Goal: Obtain resource: Download file/media

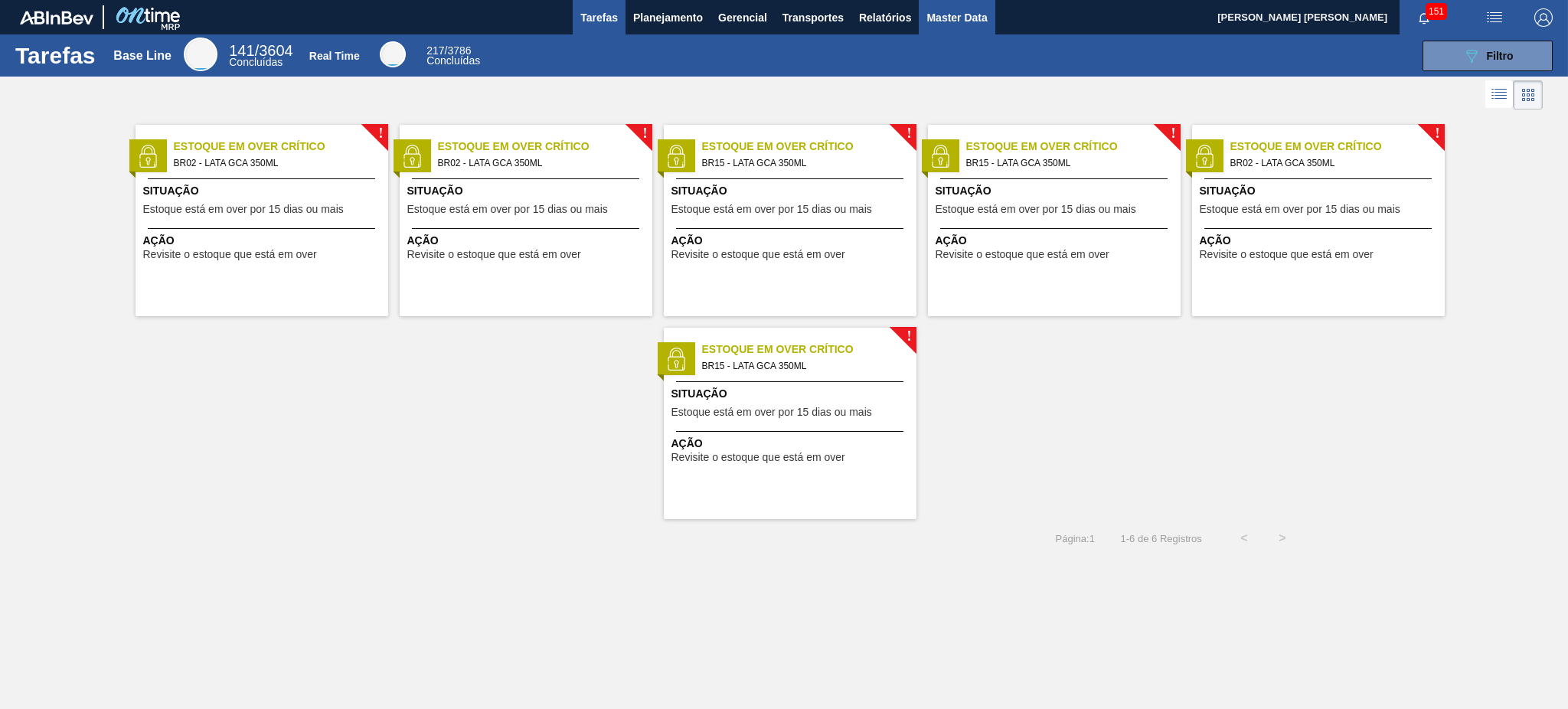
click at [954, 18] on span "Master Data" at bounding box center [957, 17] width 60 height 18
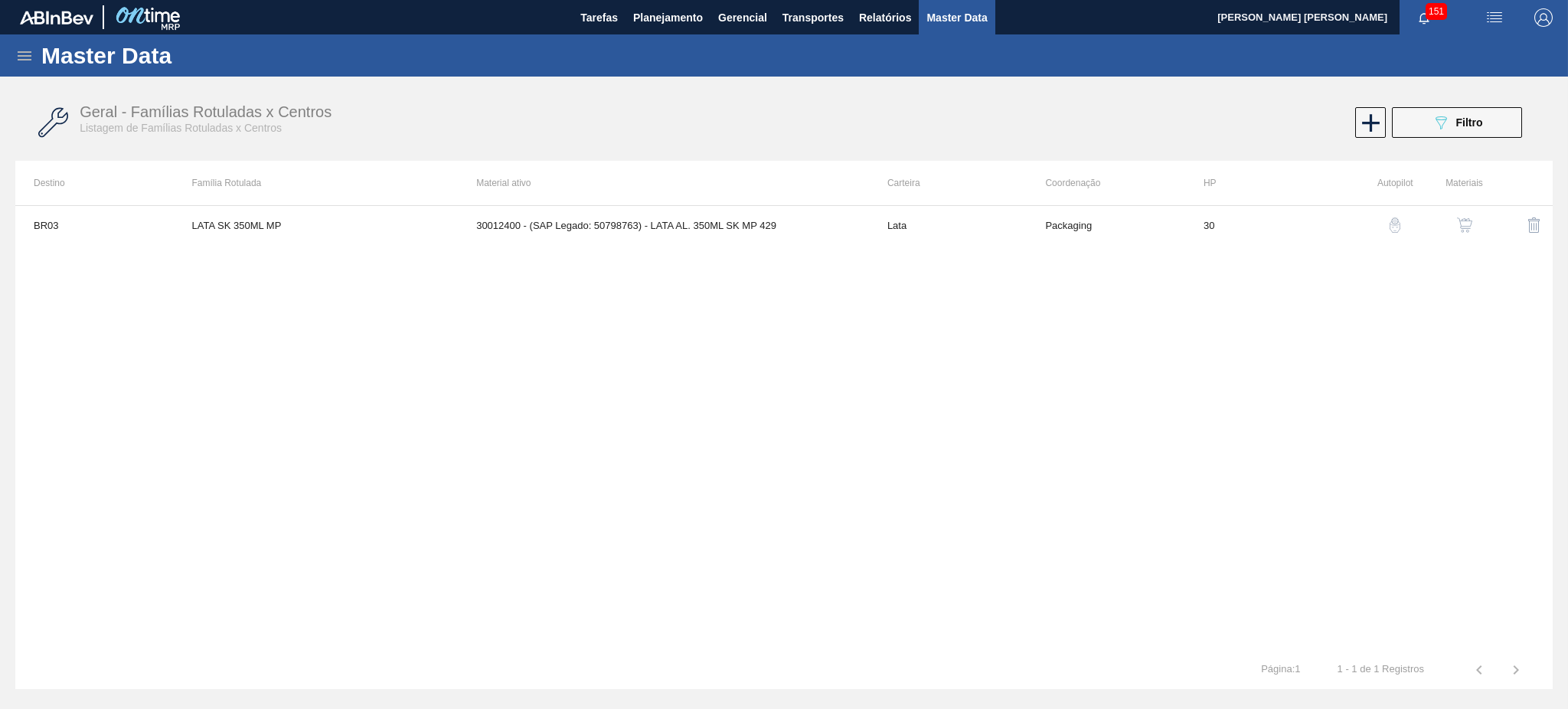
click at [26, 58] on icon at bounding box center [25, 56] width 14 height 9
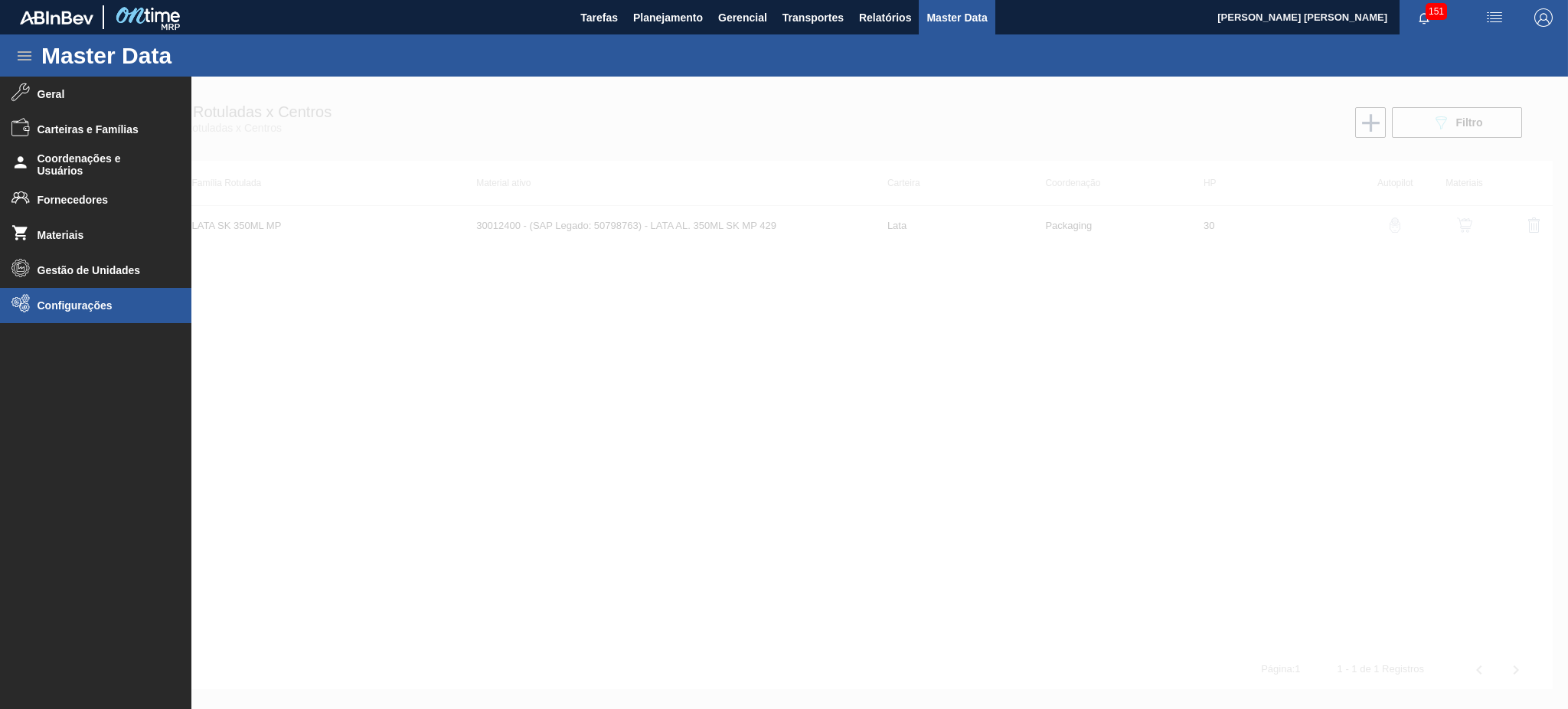
click at [92, 299] on span "Configurações" at bounding box center [101, 305] width 126 height 12
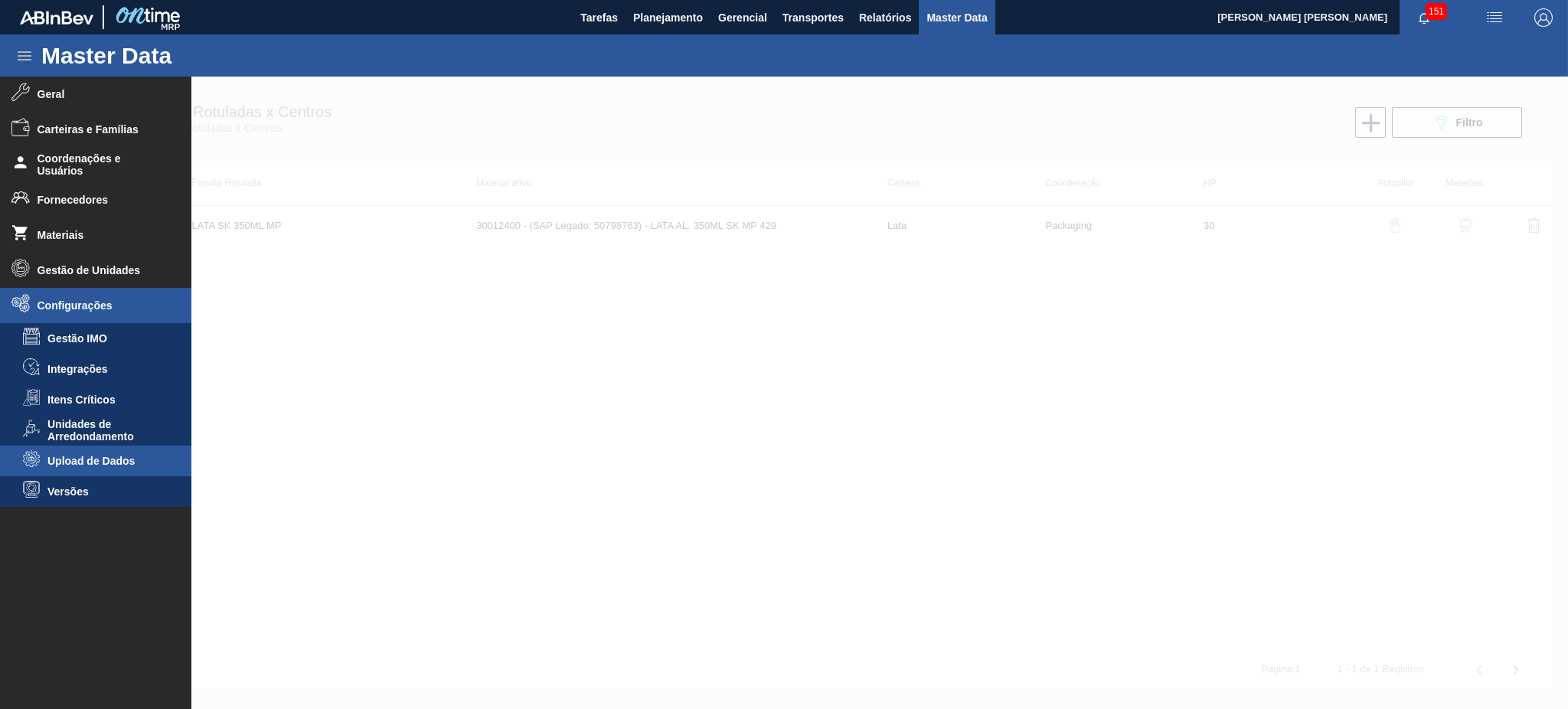
click at [121, 462] on span "Upload de Dados" at bounding box center [106, 460] width 118 height 12
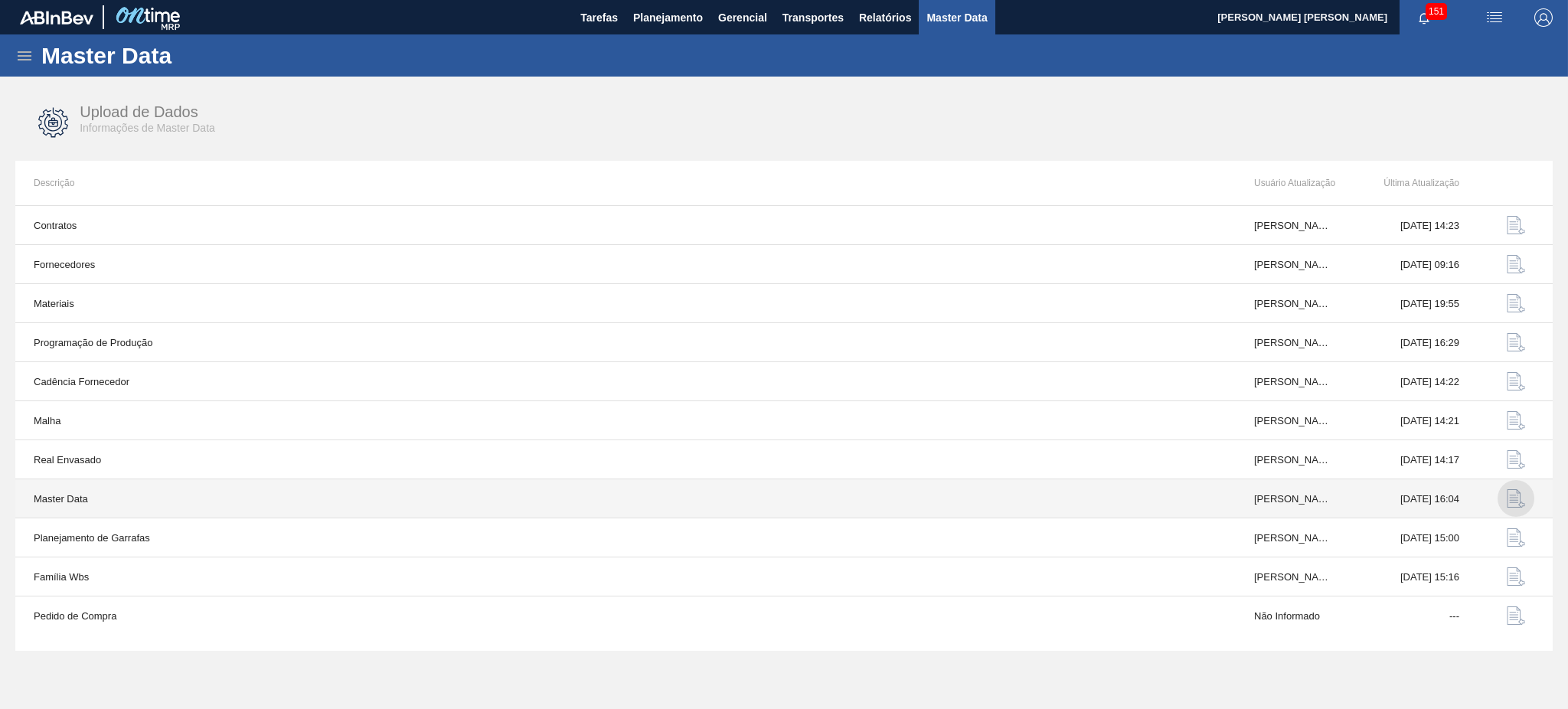
click at [1176, 498] on img "button" at bounding box center [1515, 498] width 18 height 18
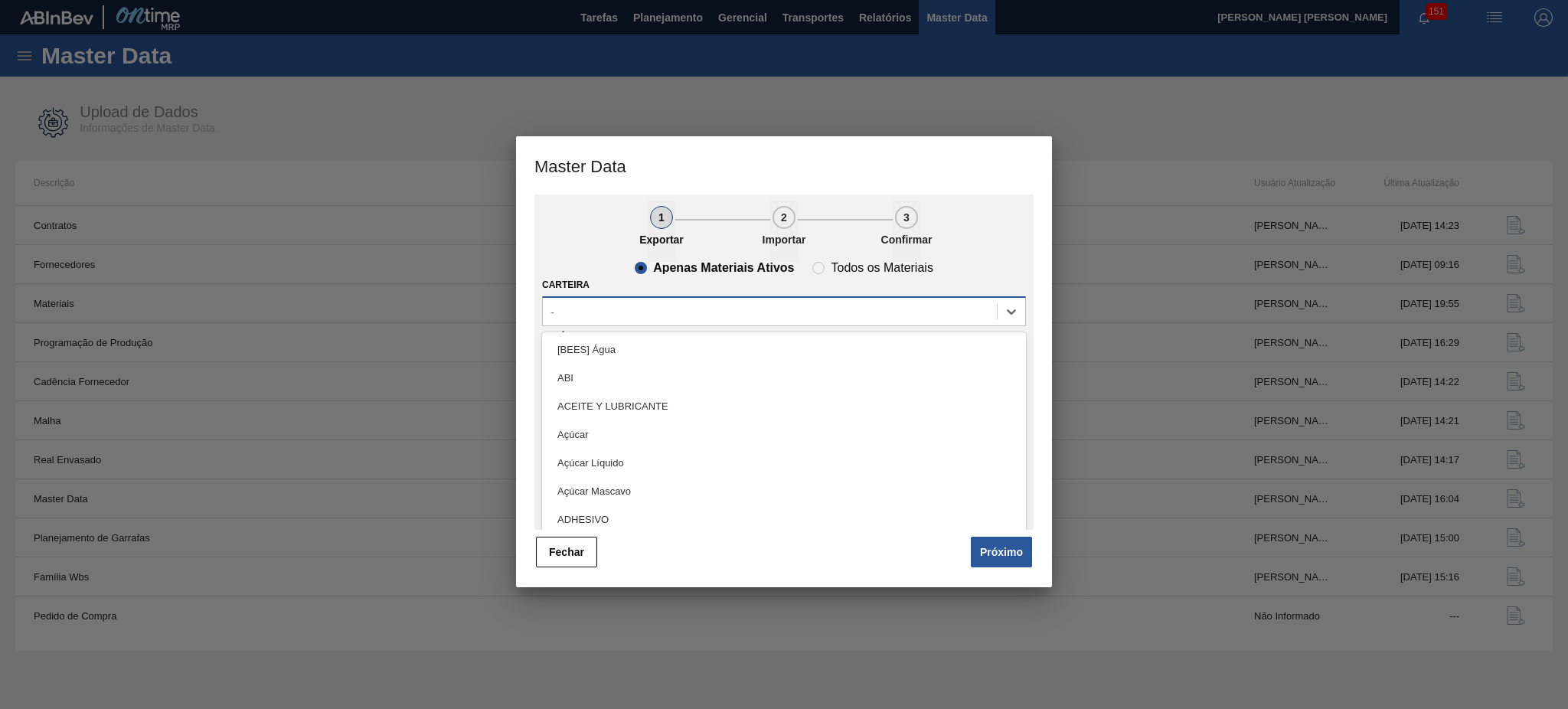
click at [639, 312] on div "-" at bounding box center [769, 311] width 454 height 23
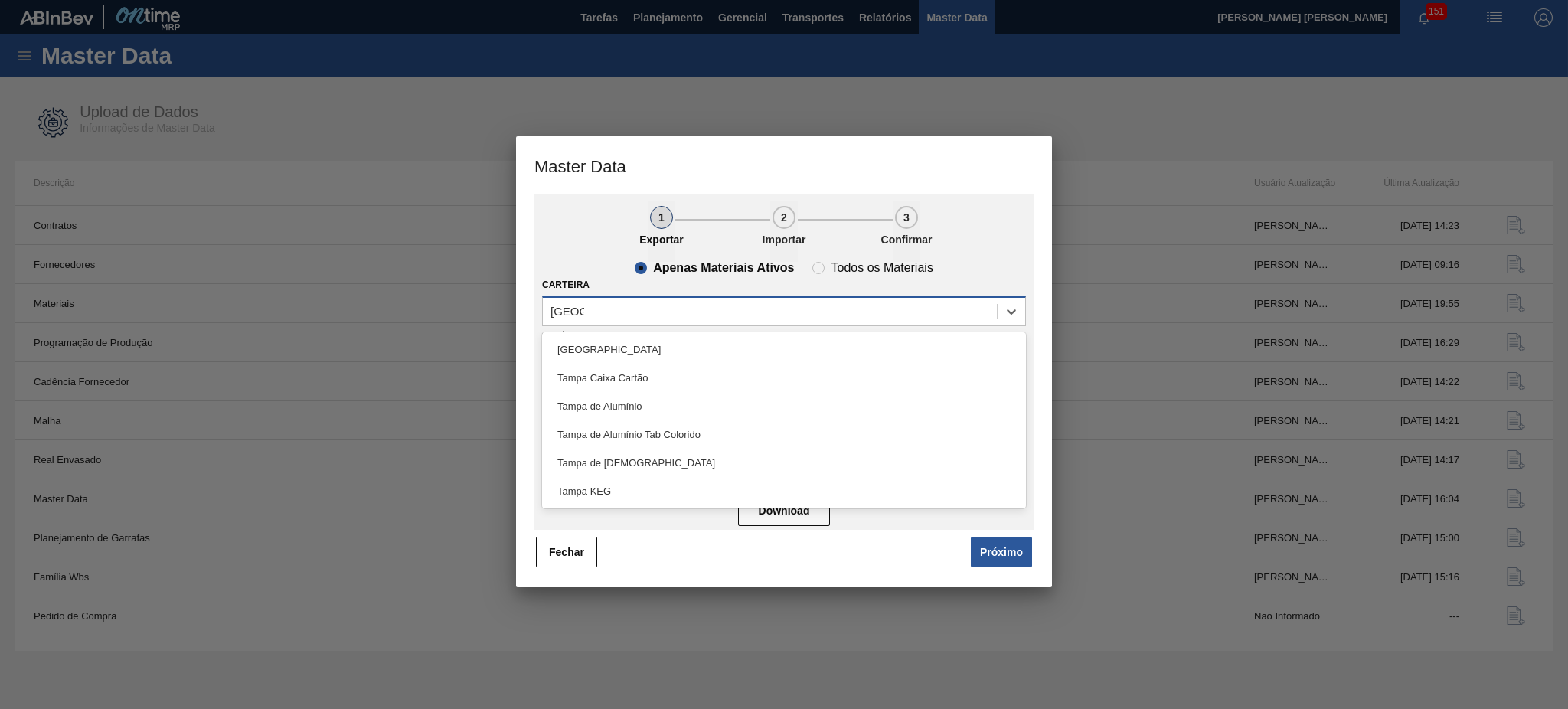
type input "tampa"
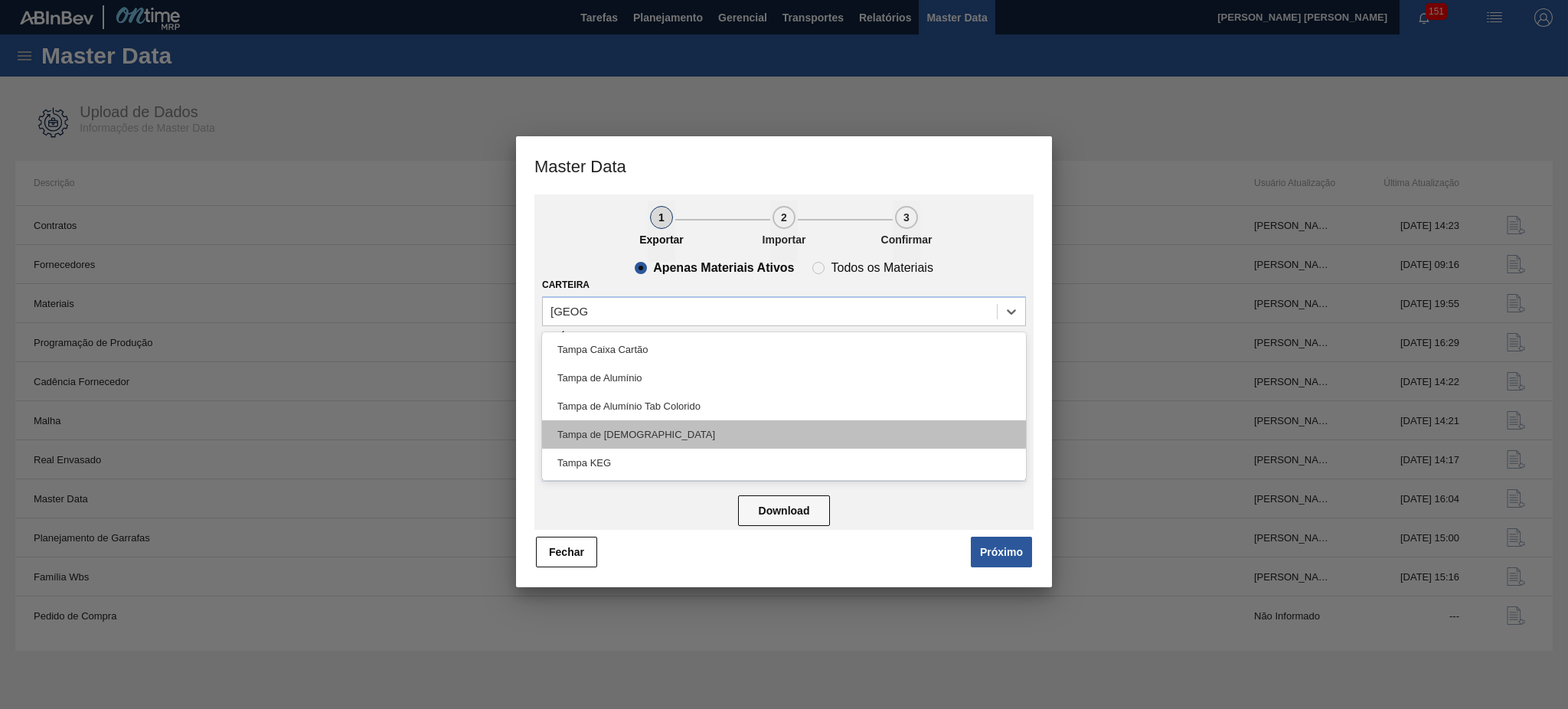
click at [628, 435] on div "Tampa de Lata" at bounding box center [784, 435] width 484 height 28
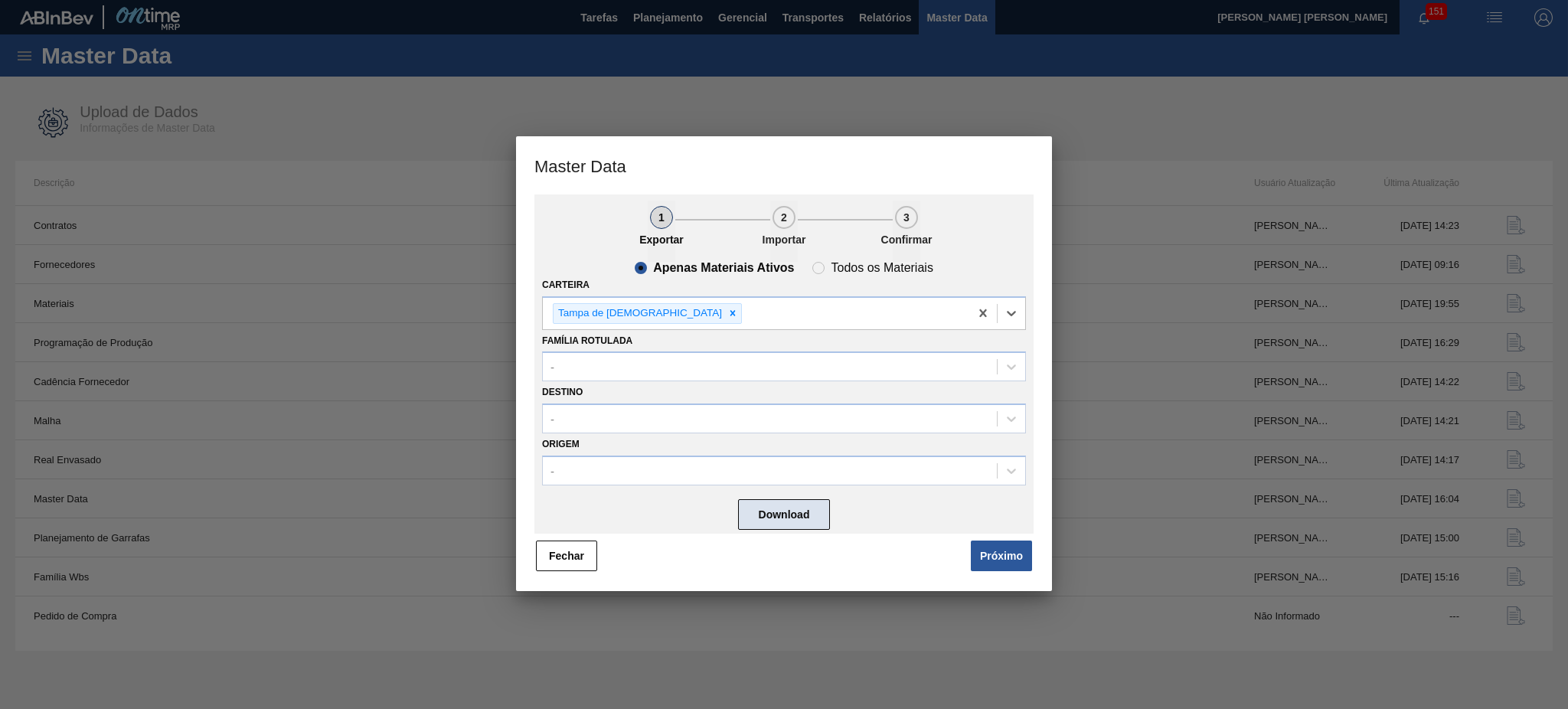
click at [759, 503] on button "Download" at bounding box center [783, 514] width 92 height 30
click at [560, 531] on button "Fechar" at bounding box center [566, 555] width 61 height 30
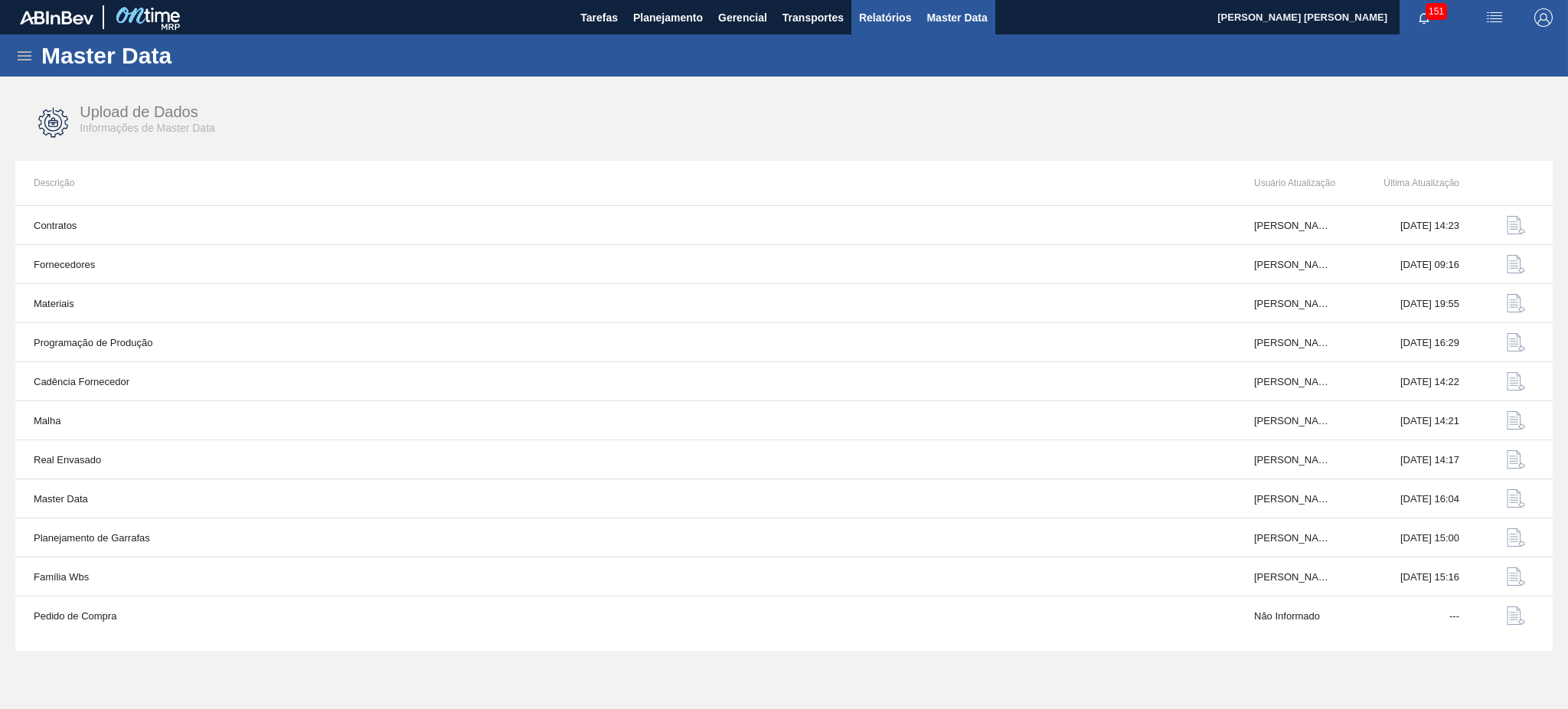
click at [891, 9] on span "Relatórios" at bounding box center [885, 17] width 52 height 18
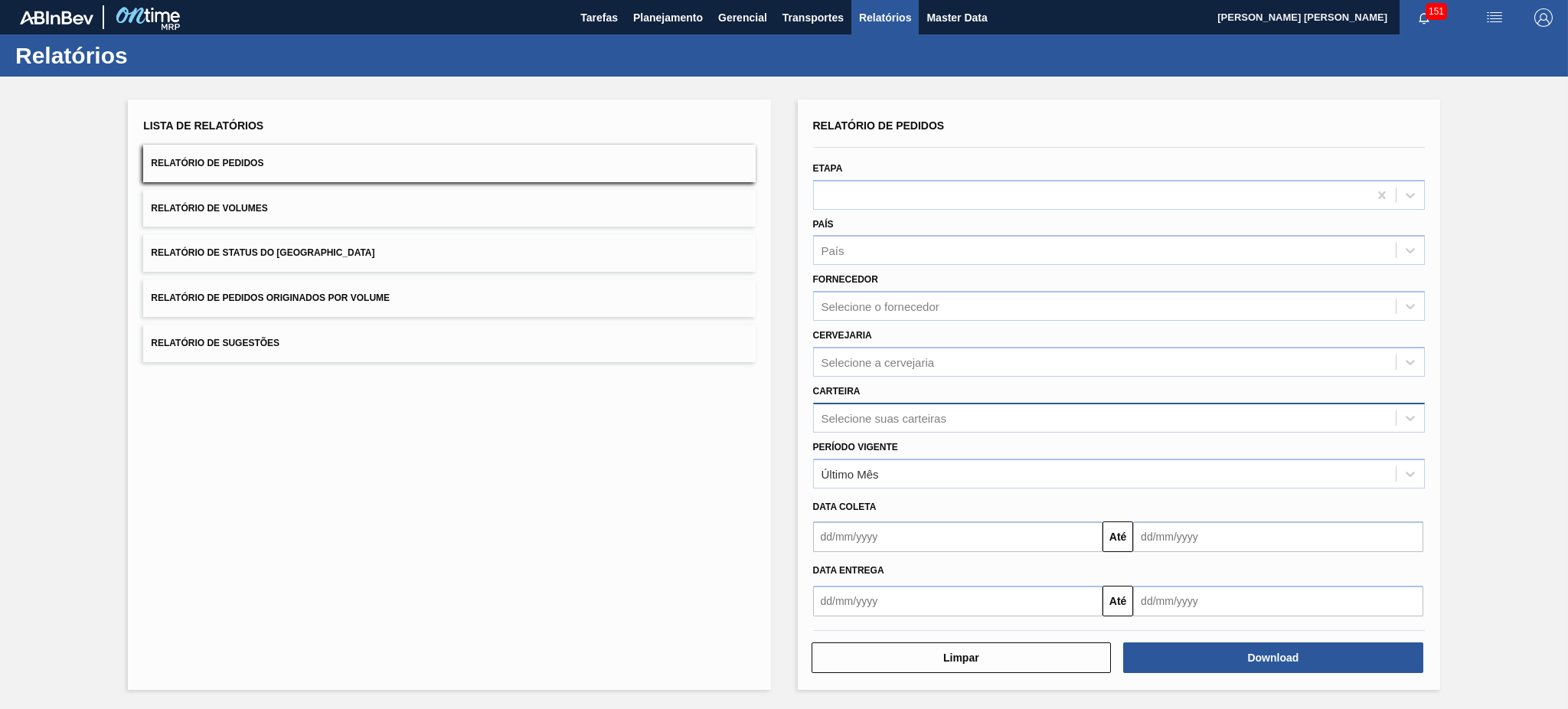
click at [884, 403] on div "Selecione suas carteiras" at bounding box center [1119, 418] width 612 height 30
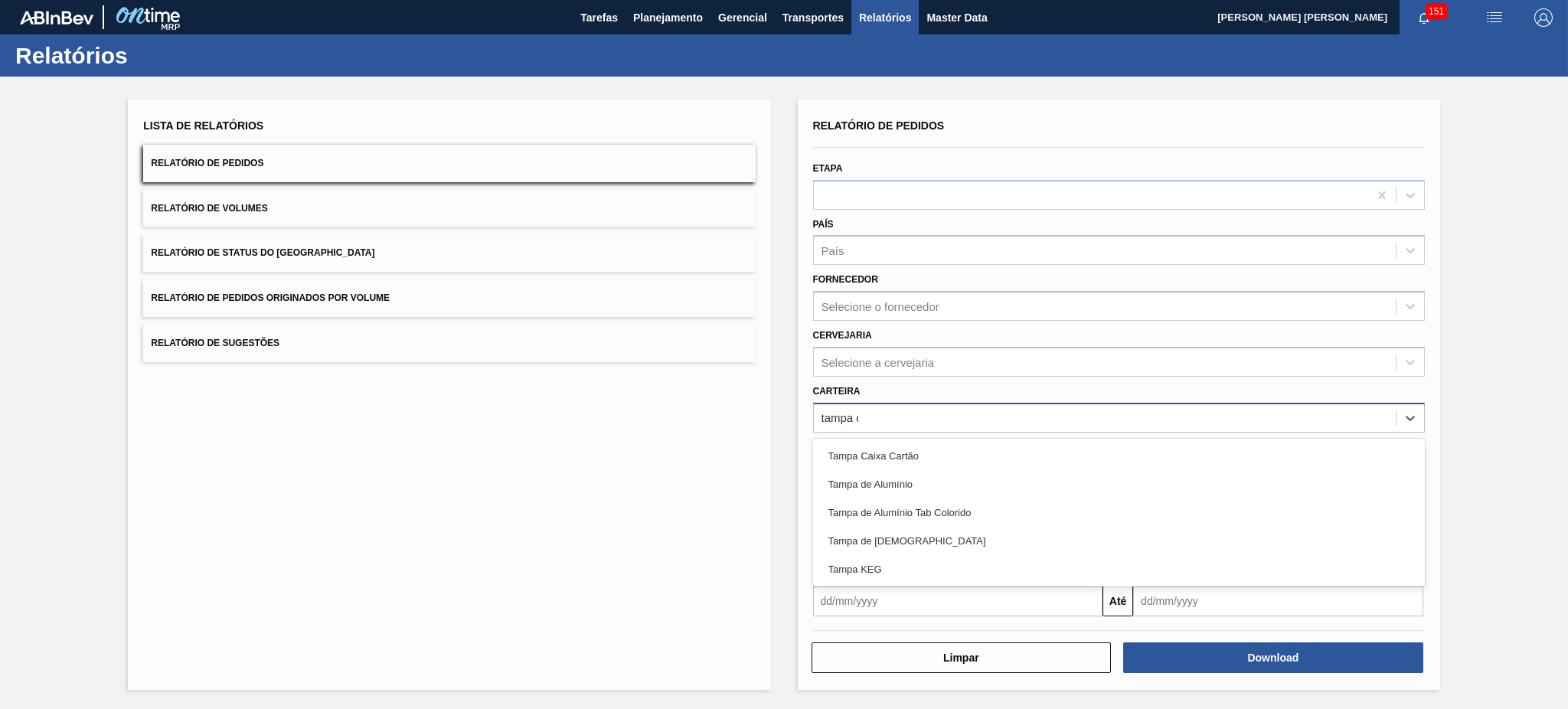
type input "tampa de"
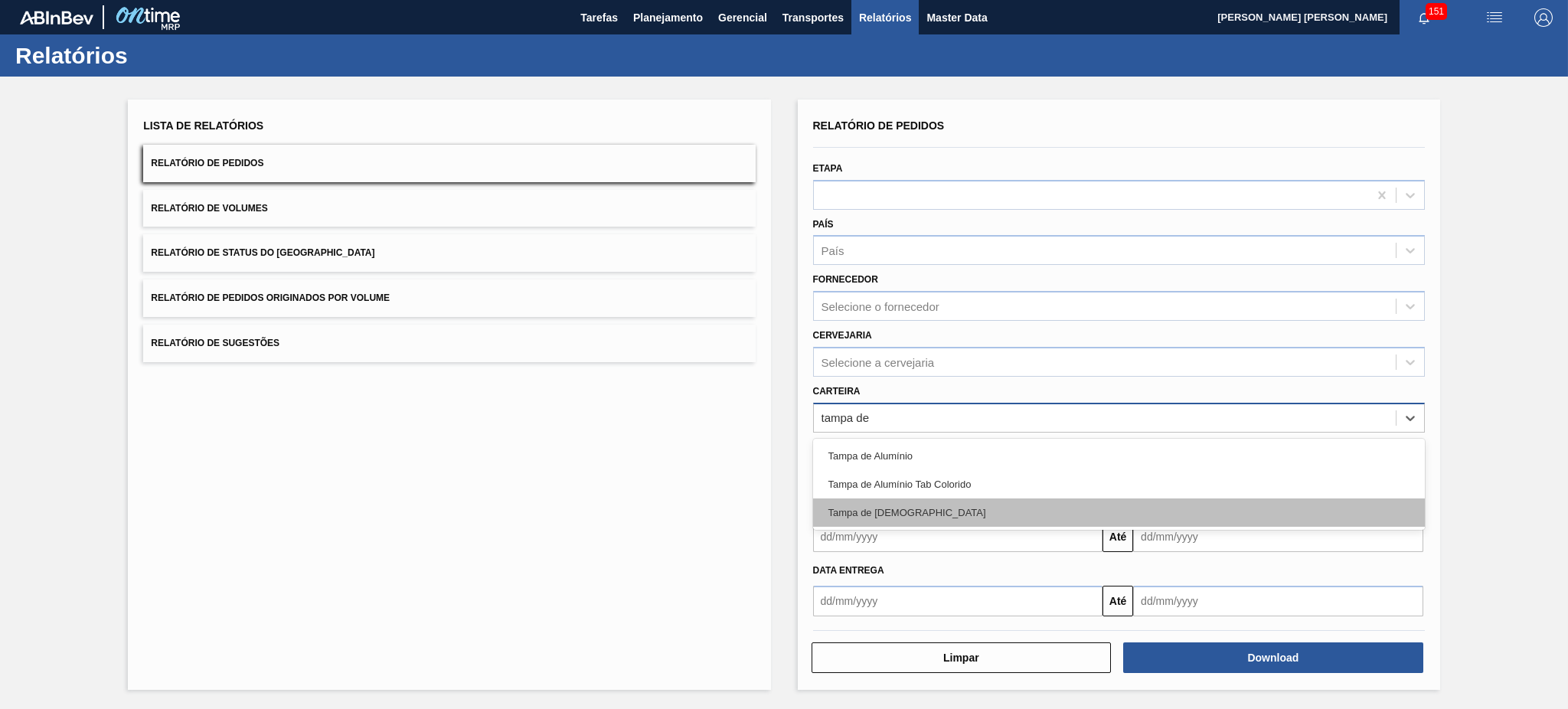
click at [825, 509] on div "Tampa de Lata" at bounding box center [1119, 512] width 612 height 28
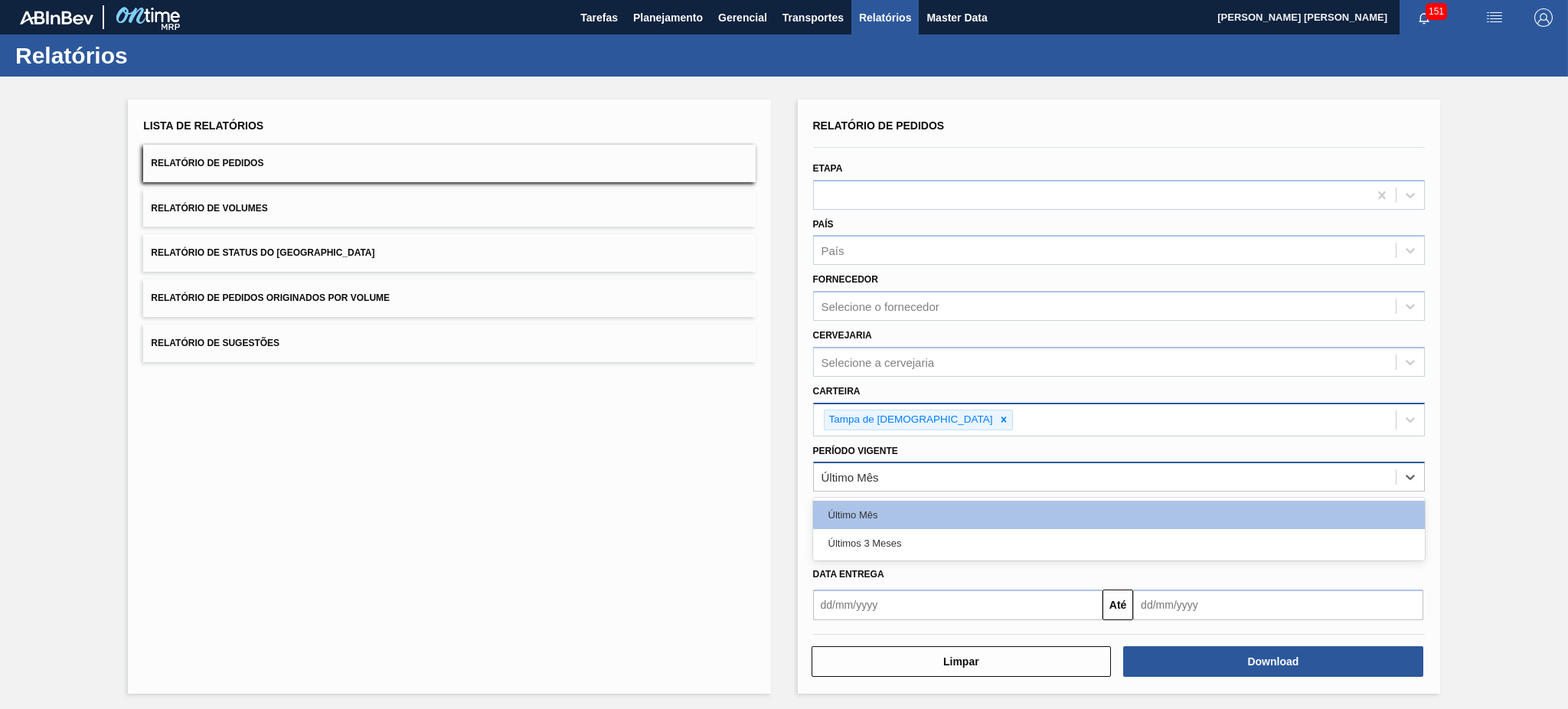
click at [877, 470] on div "Último Mês" at bounding box center [1105, 477] width 582 height 23
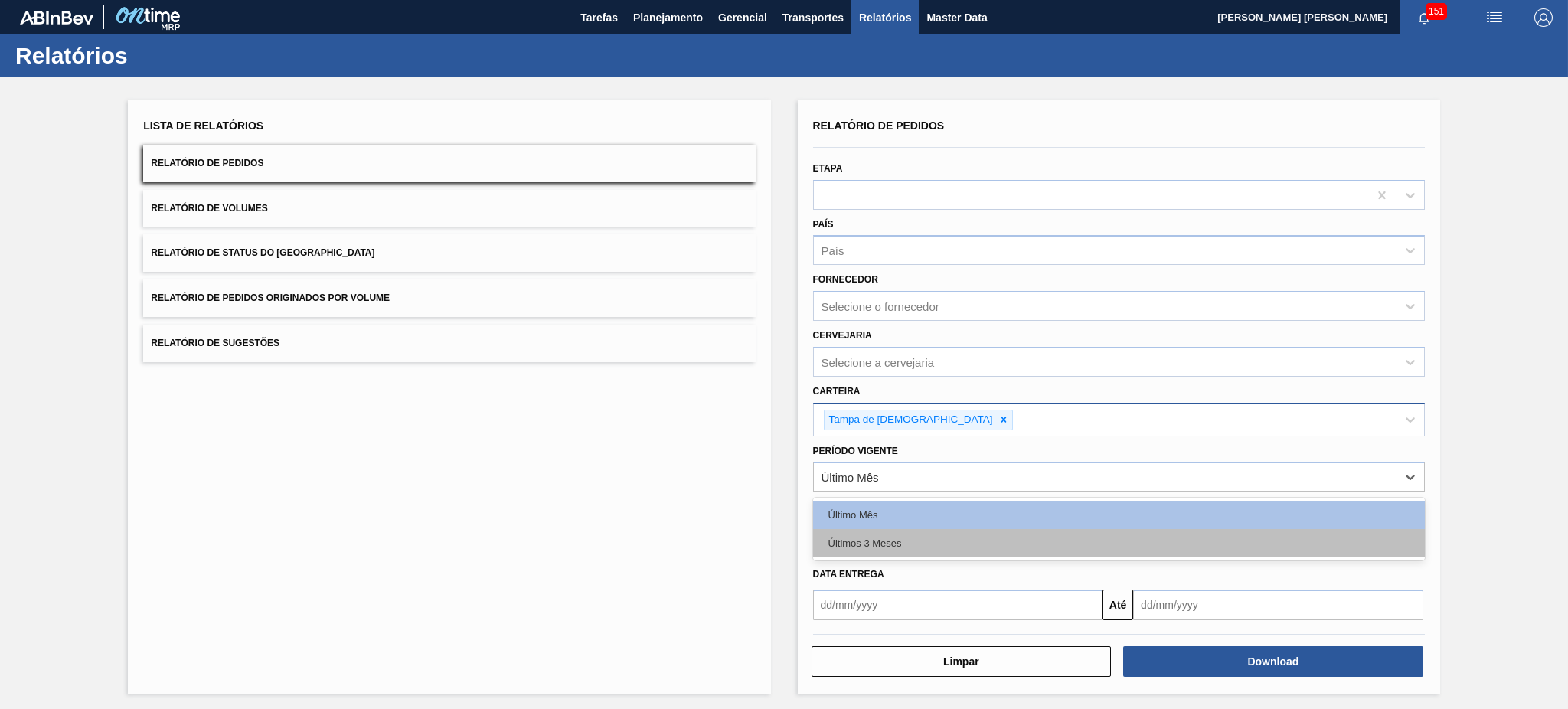
click at [879, 531] on div "Últimos 3 Meses" at bounding box center [1119, 543] width 612 height 28
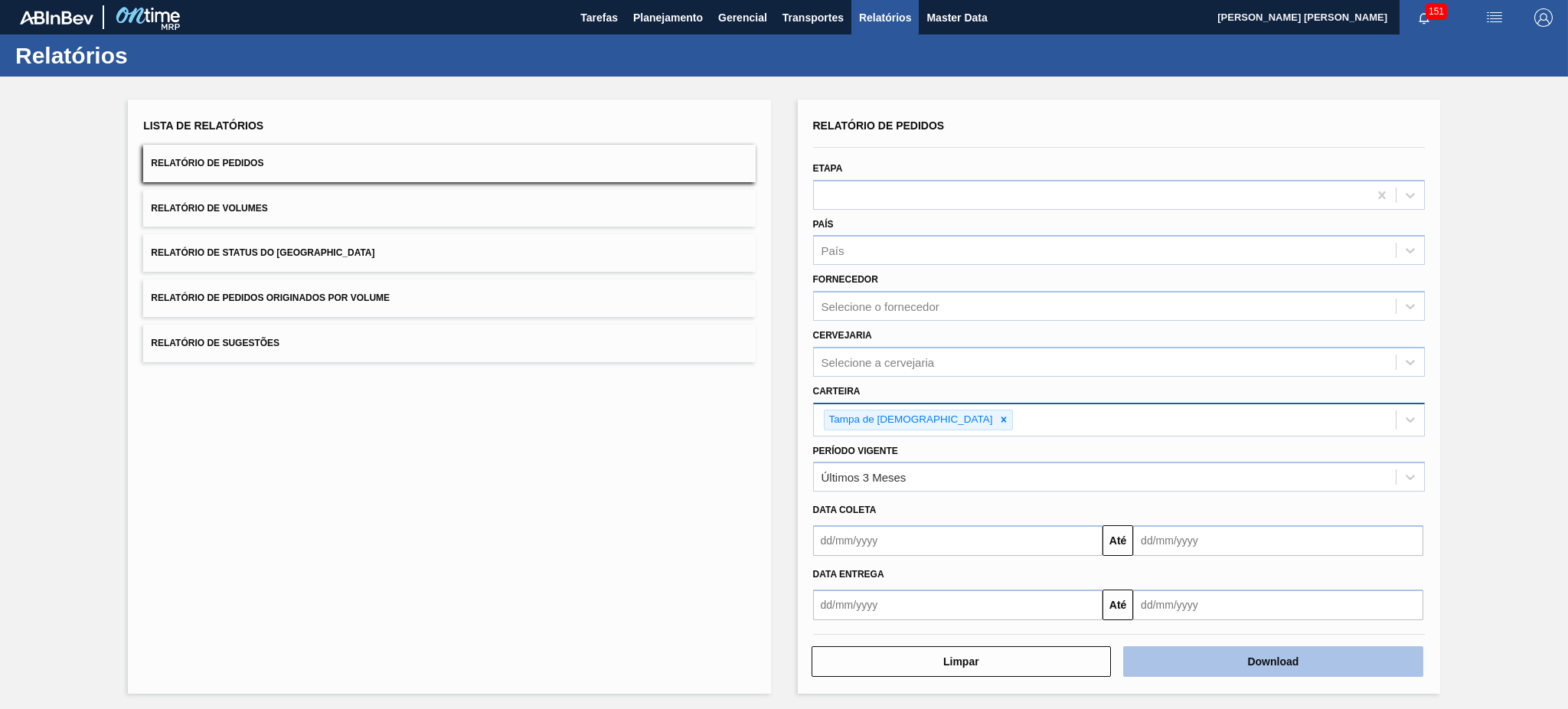
click at [1176, 531] on button "Download" at bounding box center [1274, 661] width 300 height 30
